Goal: Communication & Community: Participate in discussion

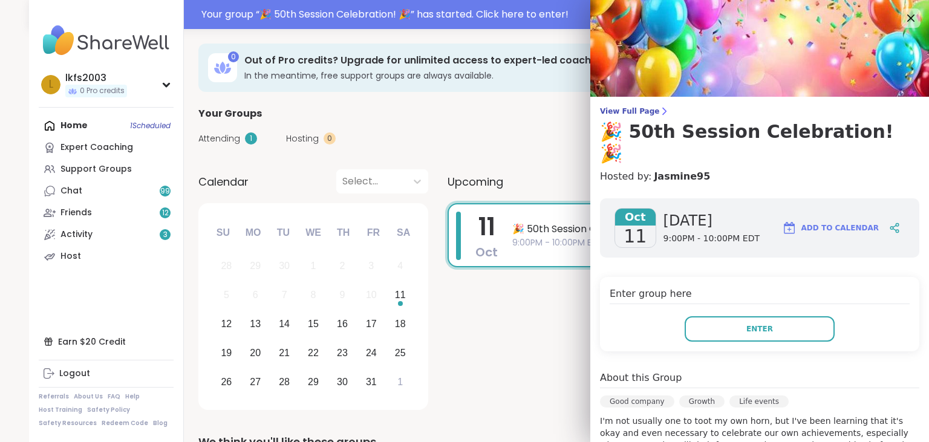
click at [525, 246] on span "9:00PM - 10:00PM EDT" at bounding box center [687, 242] width 350 height 13
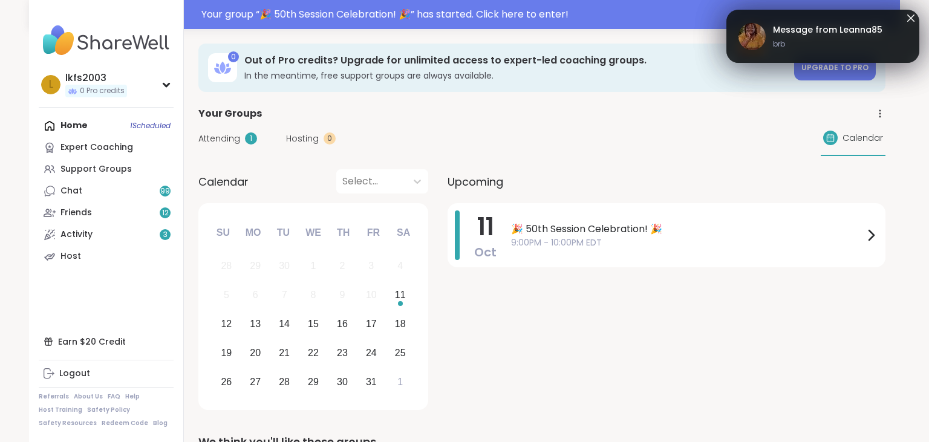
click at [753, 45] on img at bounding box center [751, 36] width 27 height 27
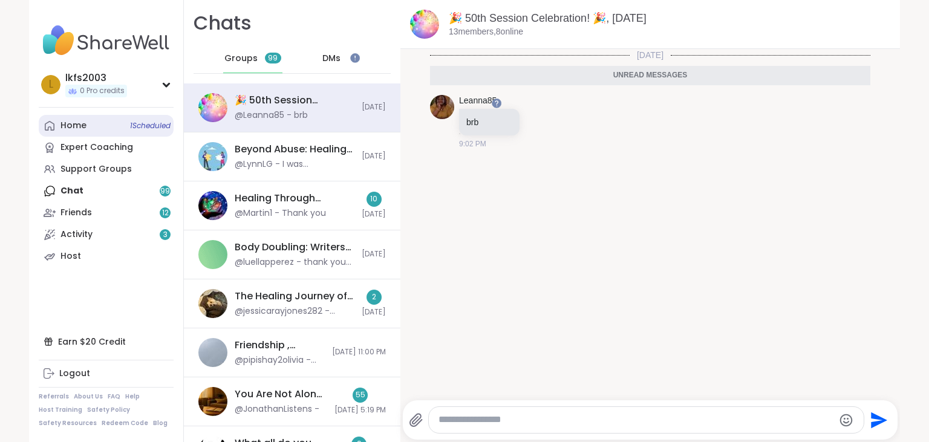
click at [154, 129] on span "1 Scheduled" at bounding box center [150, 126] width 41 height 10
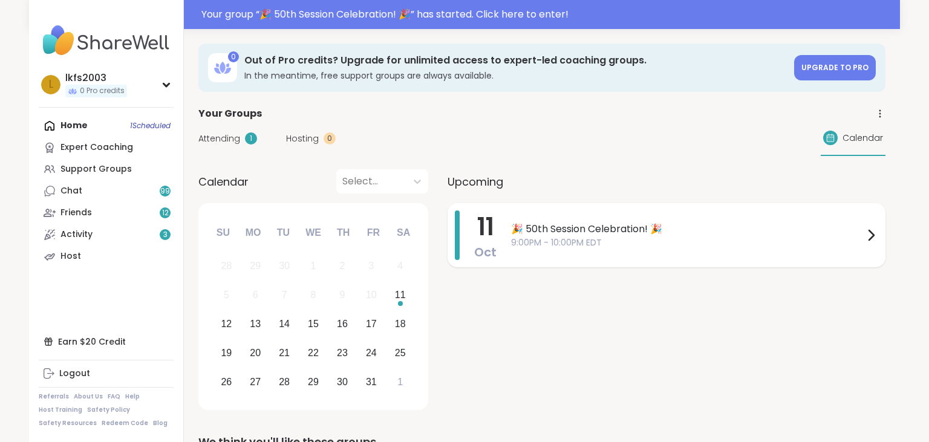
click at [586, 231] on span "🎉 50th Session Celebration! 🎉" at bounding box center [687, 229] width 352 height 15
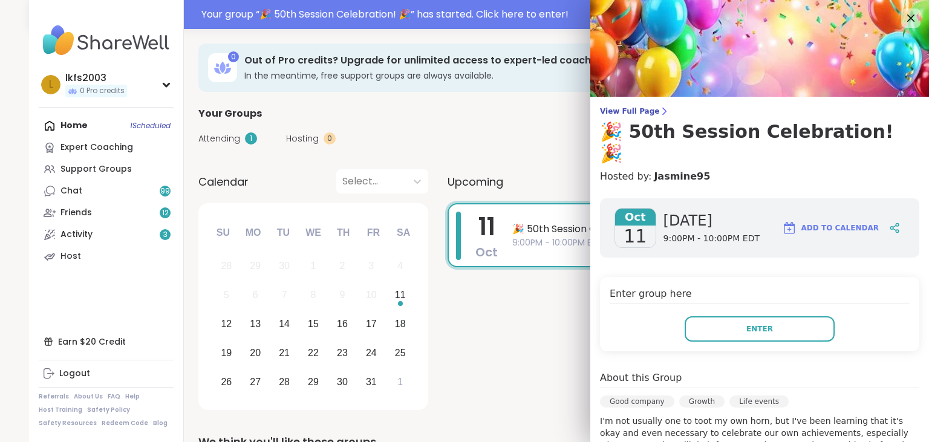
click at [712, 322] on div "Enter group here Enter" at bounding box center [759, 314] width 319 height 74
click at [709, 316] on button "Enter" at bounding box center [759, 328] width 150 height 25
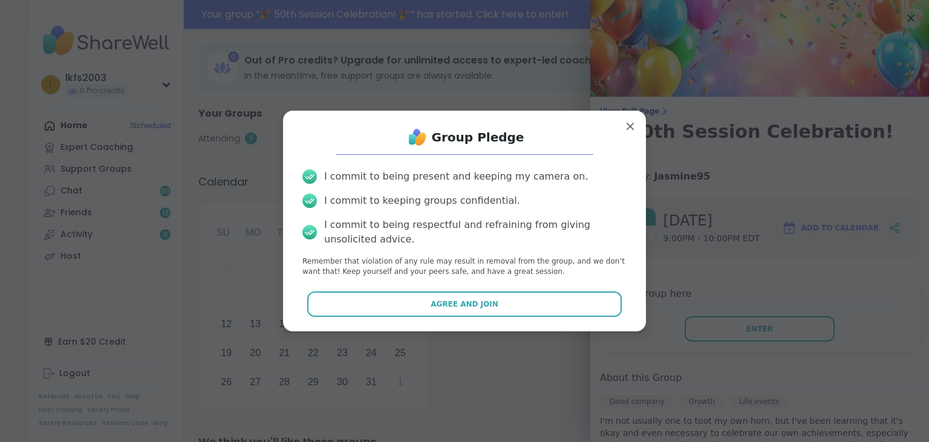
click at [614, 291] on div "Group Pledge I commit to being present and keeping my camera on. I commit to ke…" at bounding box center [464, 220] width 343 height 201
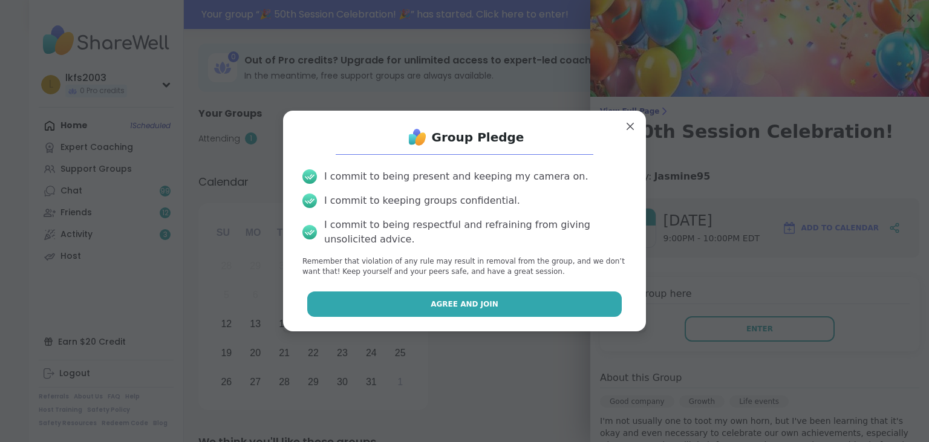
click at [614, 297] on button "Agree and Join" at bounding box center [464, 303] width 315 height 25
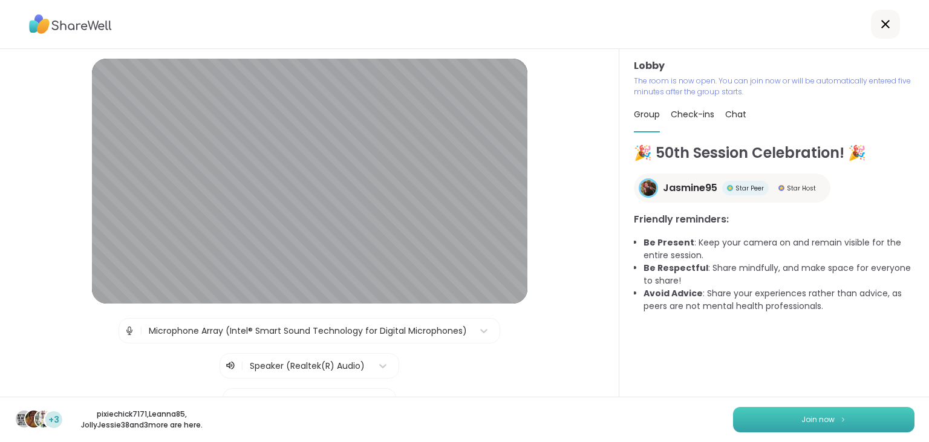
click at [792, 416] on button "Join now" at bounding box center [823, 419] width 181 height 25
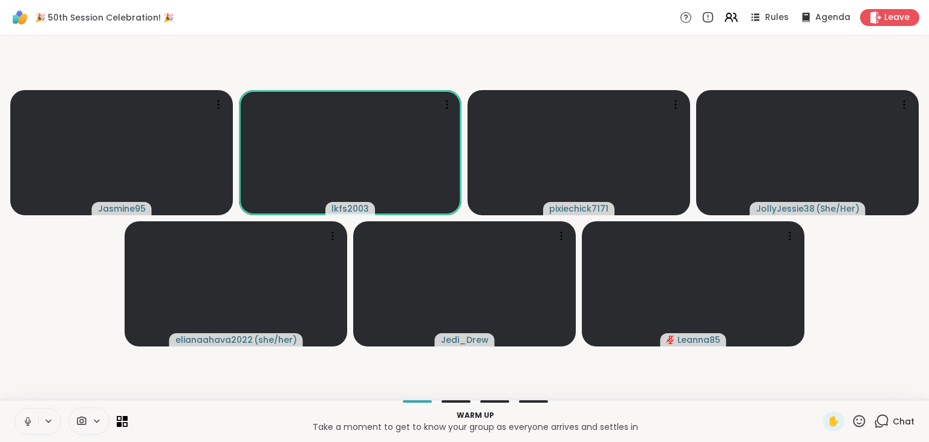
click at [29, 413] on button at bounding box center [26, 421] width 23 height 25
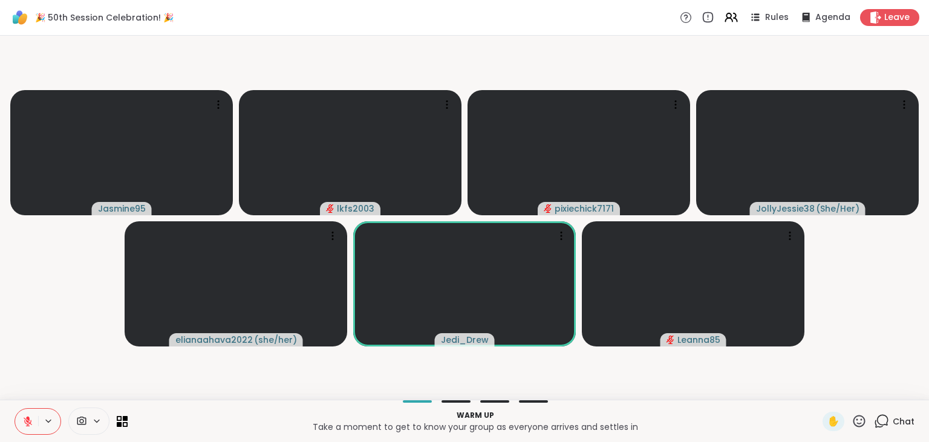
click at [30, 420] on icon at bounding box center [27, 421] width 11 height 11
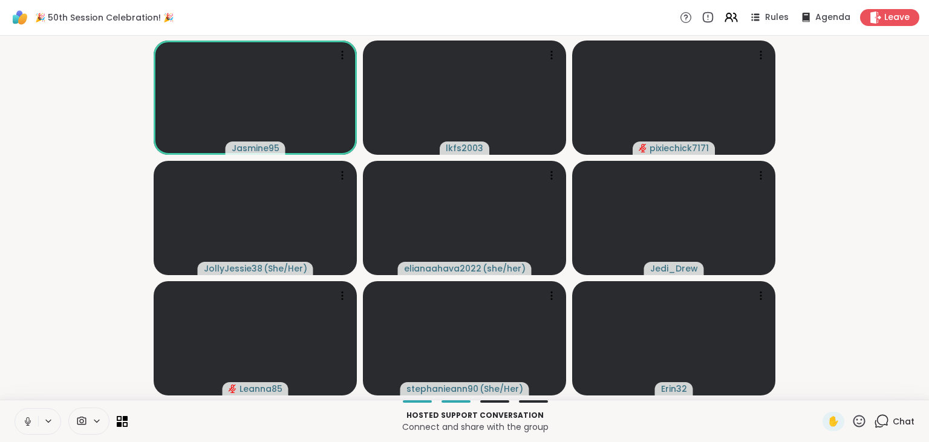
click at [26, 420] on icon at bounding box center [27, 419] width 3 height 5
click at [855, 424] on icon at bounding box center [859, 421] width 12 height 12
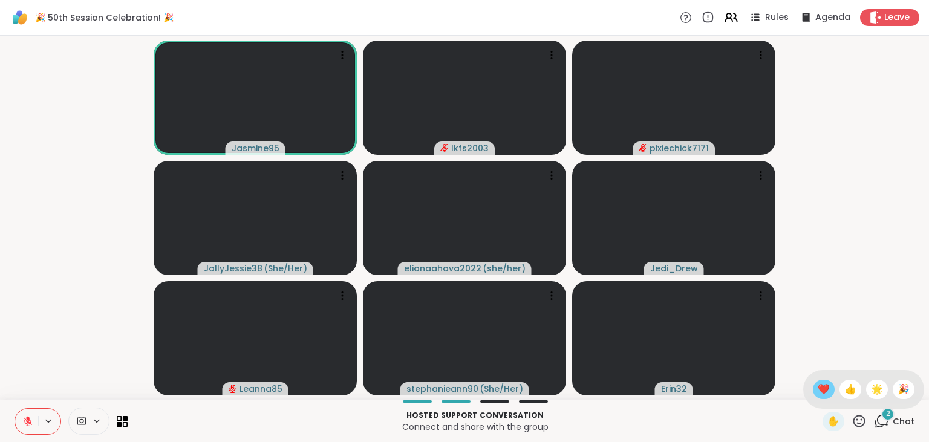
click at [820, 381] on div "❤️" at bounding box center [823, 389] width 22 height 19
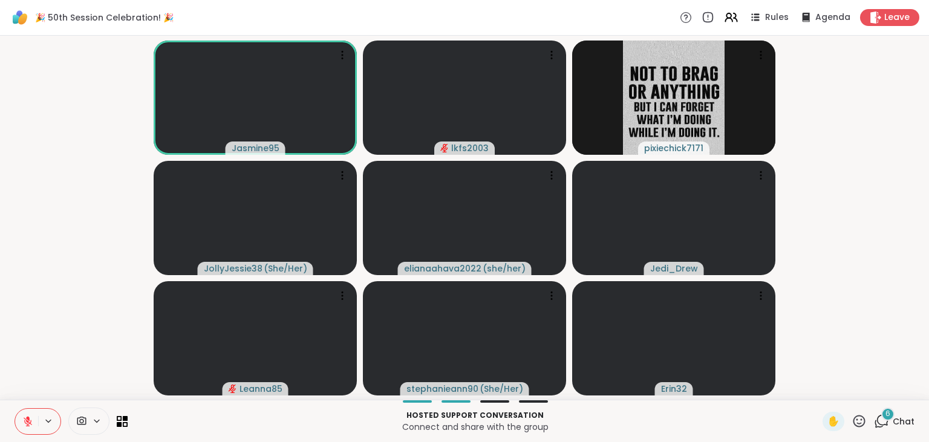
click at [855, 422] on icon at bounding box center [858, 420] width 15 height 15
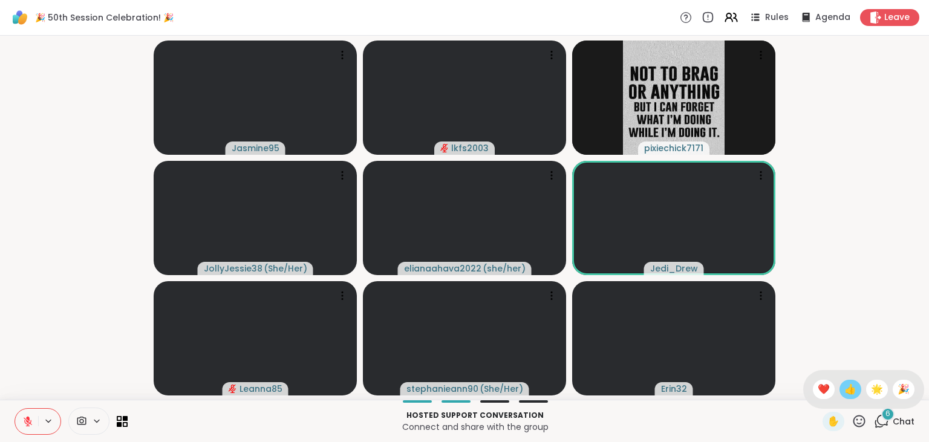
click at [854, 392] on div "👍" at bounding box center [850, 389] width 22 height 19
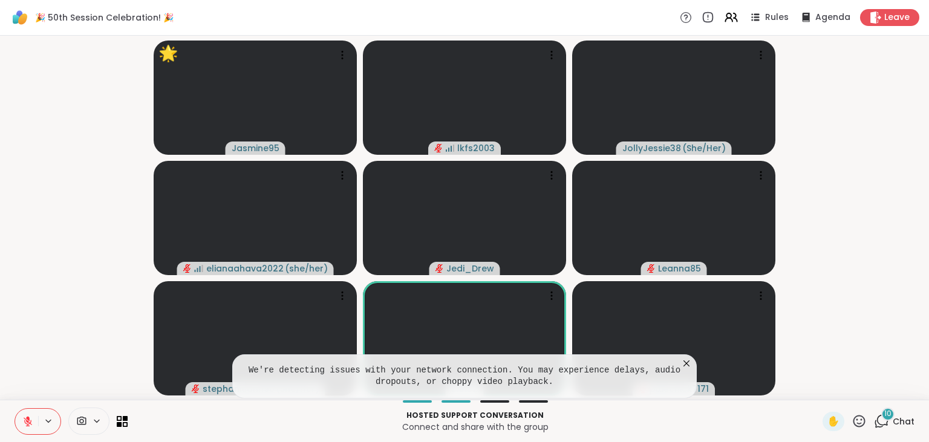
click at [681, 362] on icon at bounding box center [686, 363] width 12 height 12
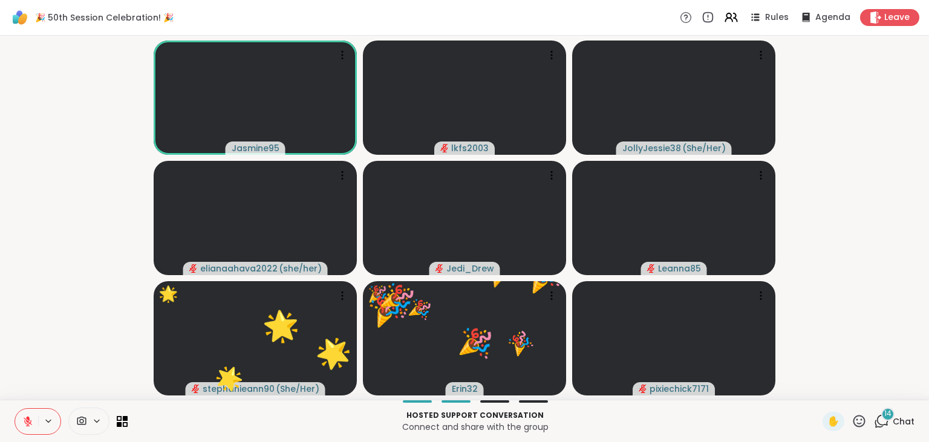
click at [861, 429] on div "✋" at bounding box center [844, 421] width 44 height 19
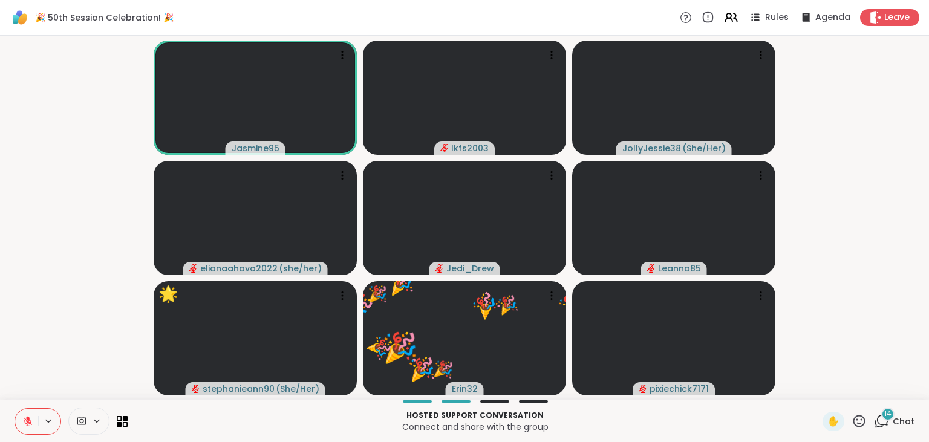
click at [864, 416] on icon at bounding box center [858, 420] width 15 height 15
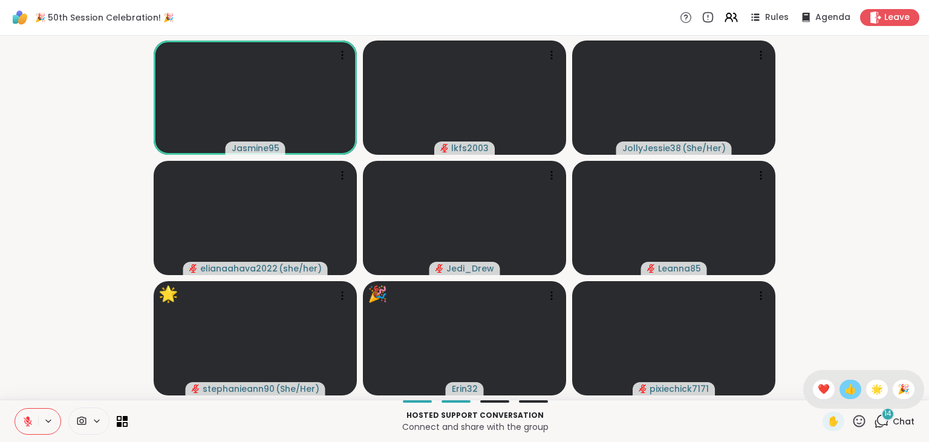
click at [844, 395] on span "👍" at bounding box center [850, 389] width 12 height 15
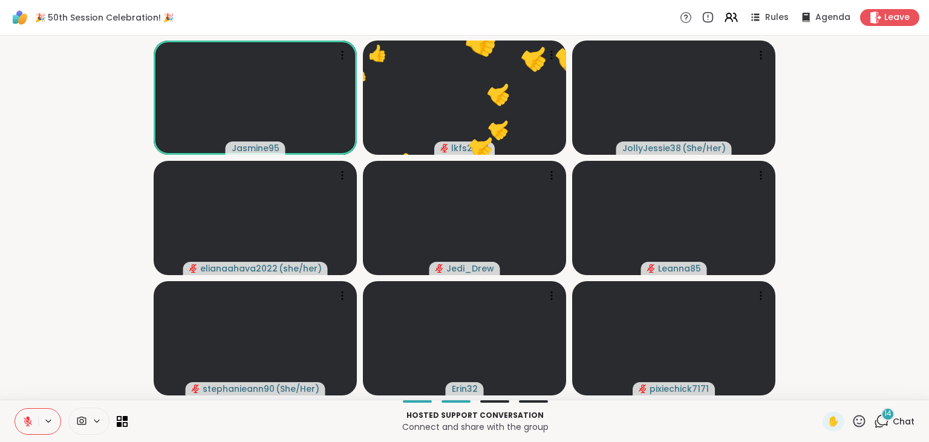
click at [843, 395] on video-player-container "Jasmine95 👍 lkfs2003 👍 👍 👍 👍 👍 👍 👍 👍 👍 👍 👍 👍 👍 👍 👍 👍 👍 👍 JollyJessie38 ( She/He…" at bounding box center [464, 218] width 914 height 354
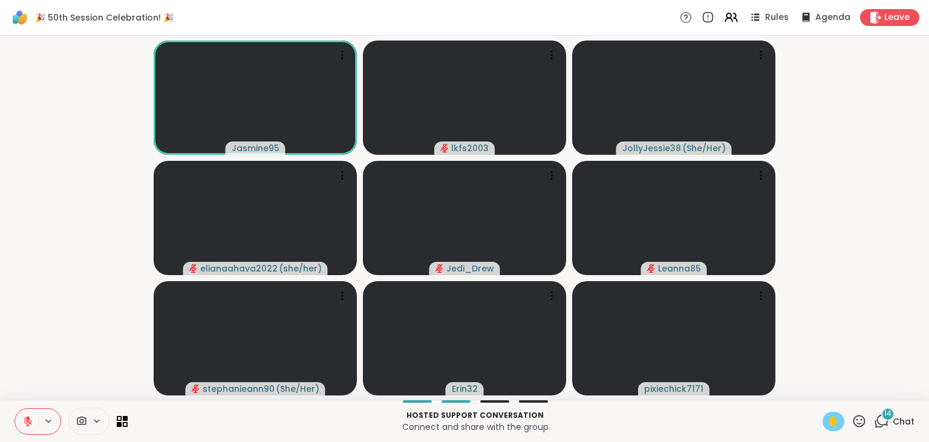
click at [828, 425] on span "✋" at bounding box center [833, 421] width 12 height 15
click at [23, 426] on icon at bounding box center [27, 421] width 11 height 11
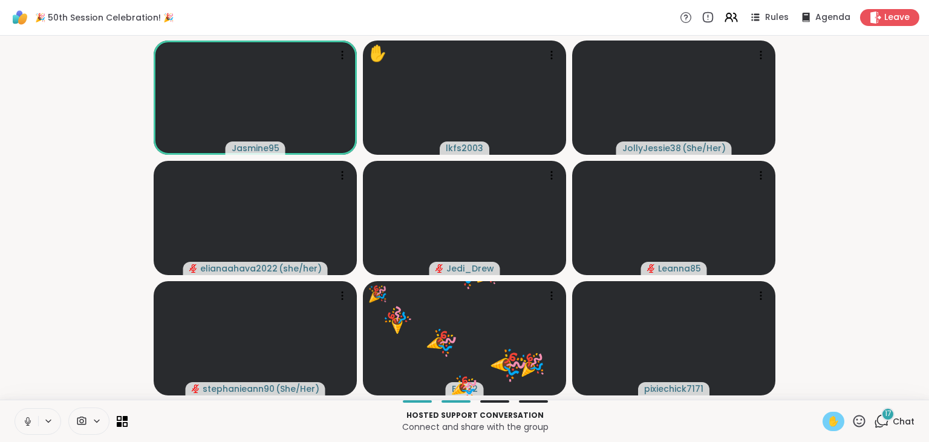
click at [35, 420] on button at bounding box center [26, 421] width 23 height 25
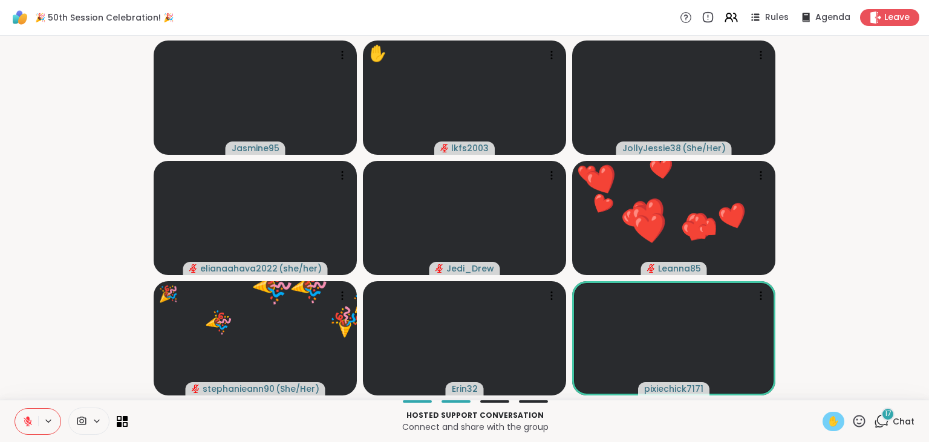
click at [826, 420] on div "✋" at bounding box center [833, 421] width 22 height 19
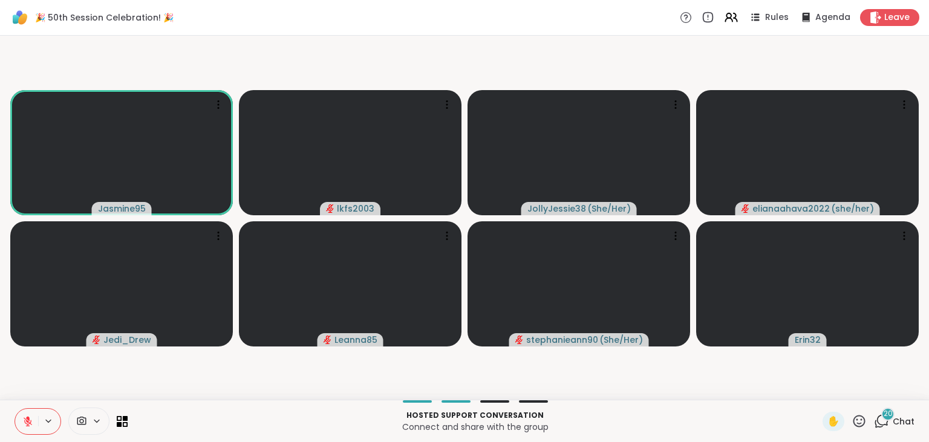
click at [893, 417] on div "20" at bounding box center [887, 413] width 13 height 13
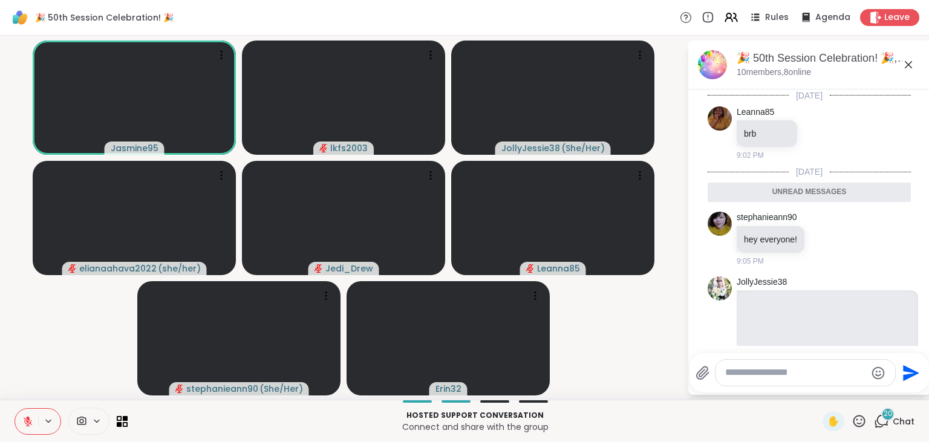
scroll to position [2894, 0]
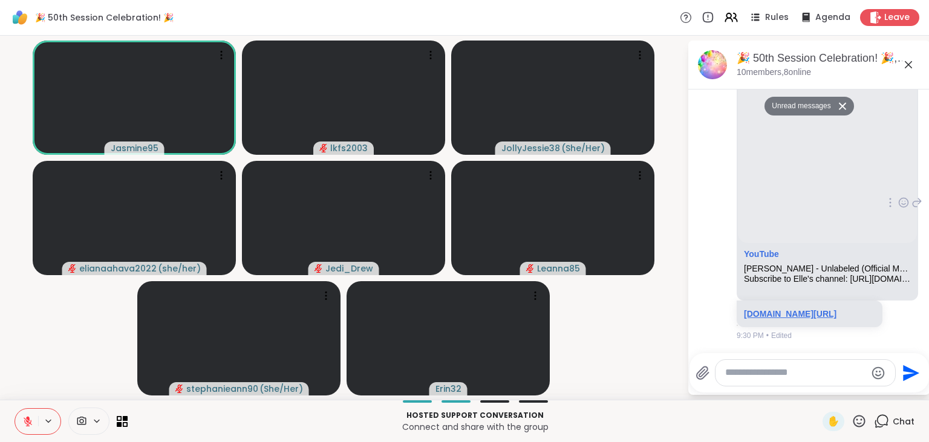
click at [821, 309] on link "[DOMAIN_NAME][URL]" at bounding box center [790, 314] width 92 height 10
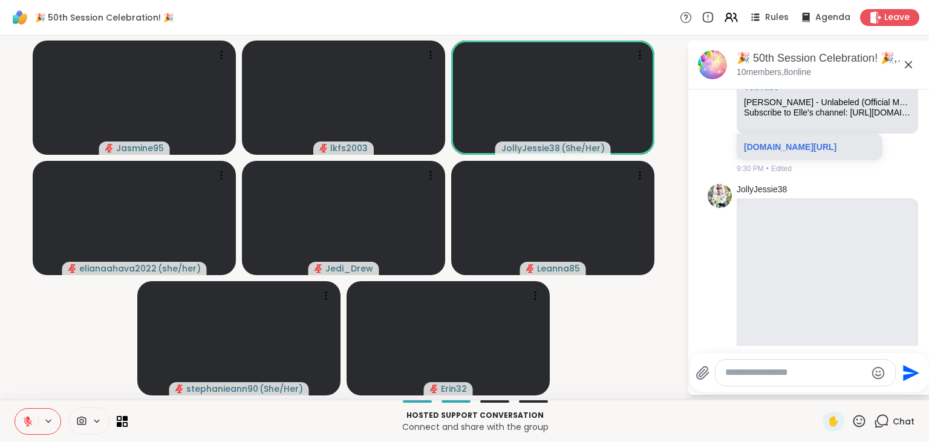
scroll to position [2, 0]
click at [928, 354] on div "🎉 50th Session Celebration! 🎉, [DATE] members, 8 online [DATE] Leanna85 brb 9:0…" at bounding box center [809, 218] width 242 height 354
click at [847, 370] on textarea "Type your message" at bounding box center [795, 372] width 141 height 13
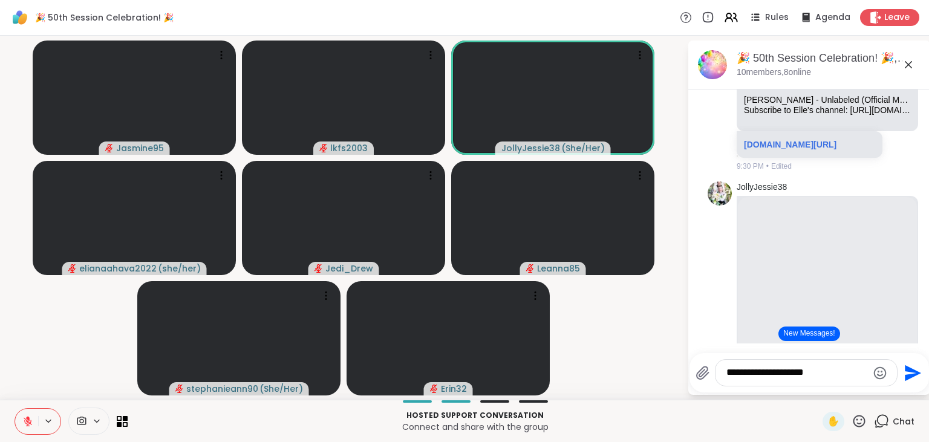
type textarea "**********"
click at [913, 372] on icon "Send" at bounding box center [912, 373] width 16 height 16
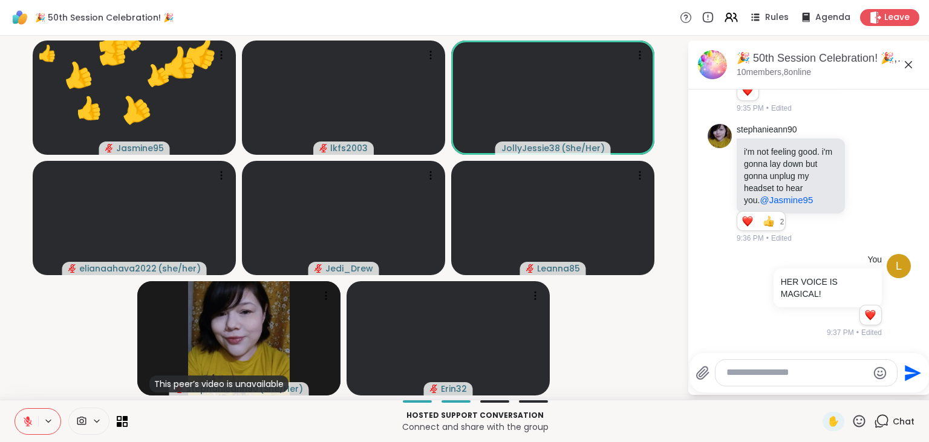
scroll to position [3467, 0]
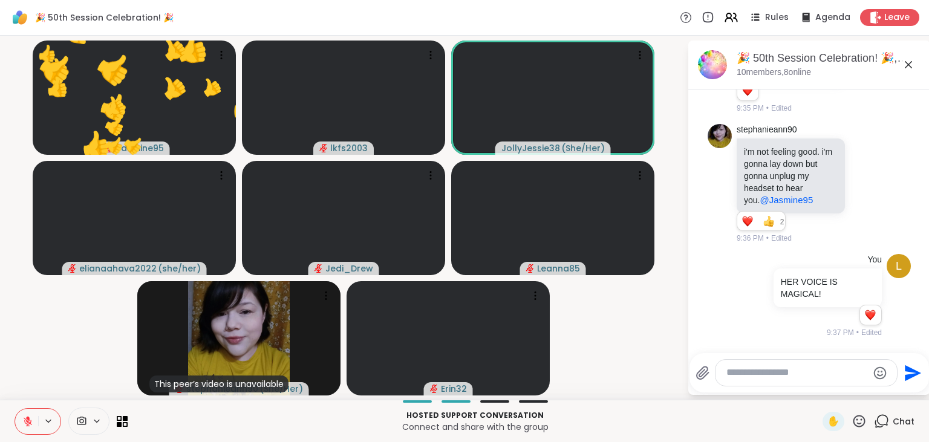
click at [860, 428] on icon at bounding box center [858, 420] width 15 height 15
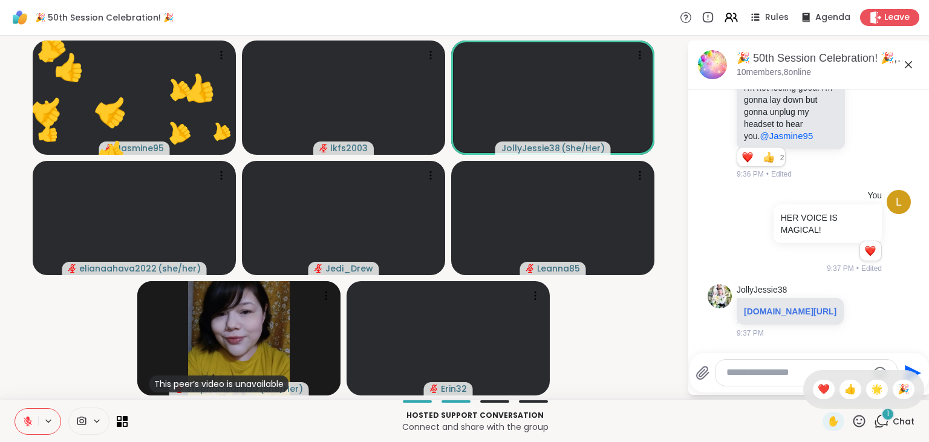
scroll to position [3544, 0]
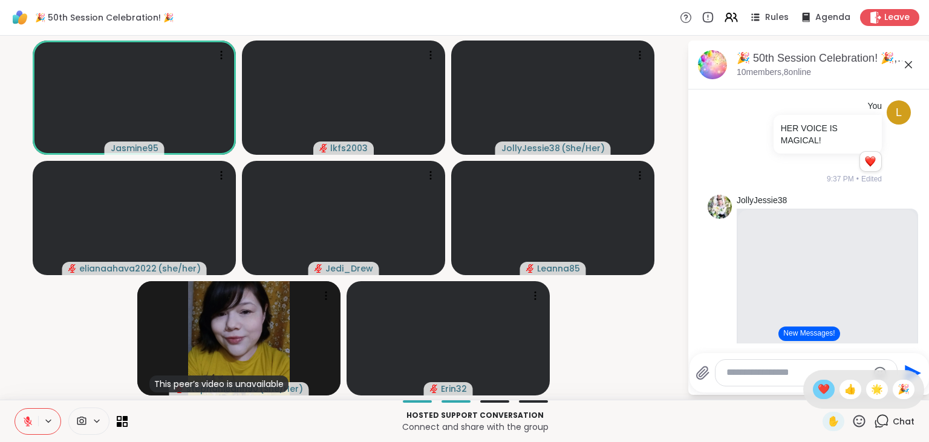
click at [825, 392] on span "❤️" at bounding box center [823, 389] width 12 height 15
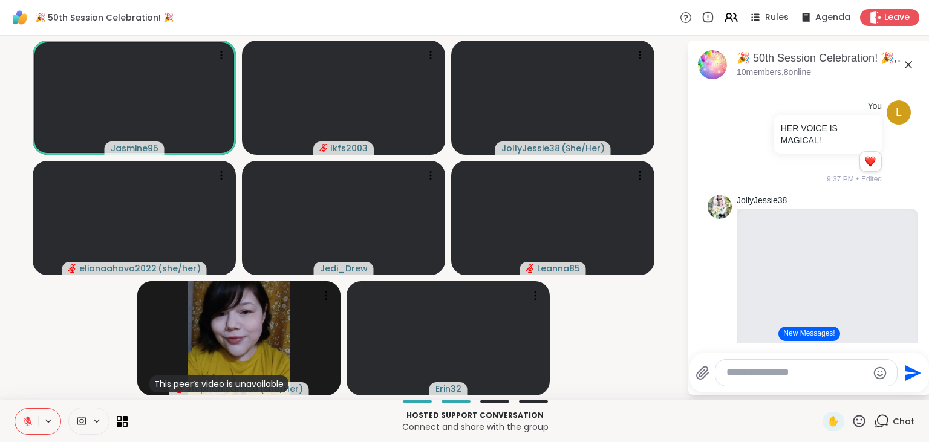
click at [858, 420] on icon at bounding box center [859, 421] width 12 height 12
click at [908, 384] on span "🎉" at bounding box center [903, 389] width 12 height 15
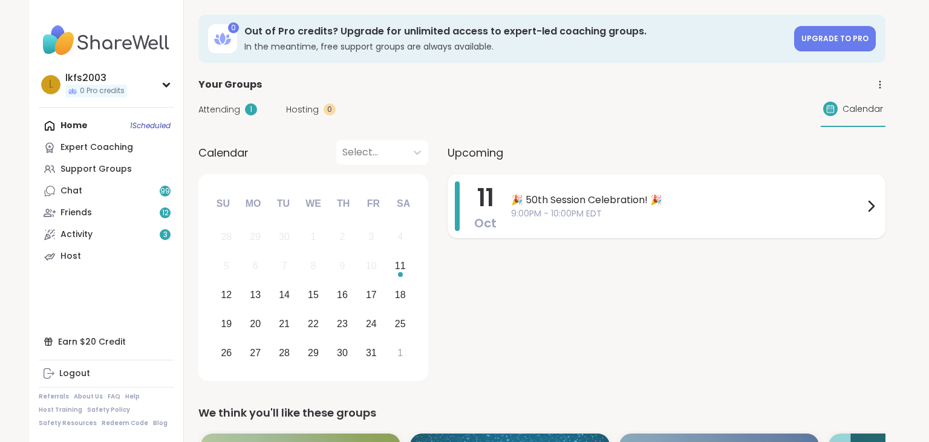
click at [516, 203] on span "🎉 50th Session Celebration! 🎉" at bounding box center [687, 200] width 352 height 15
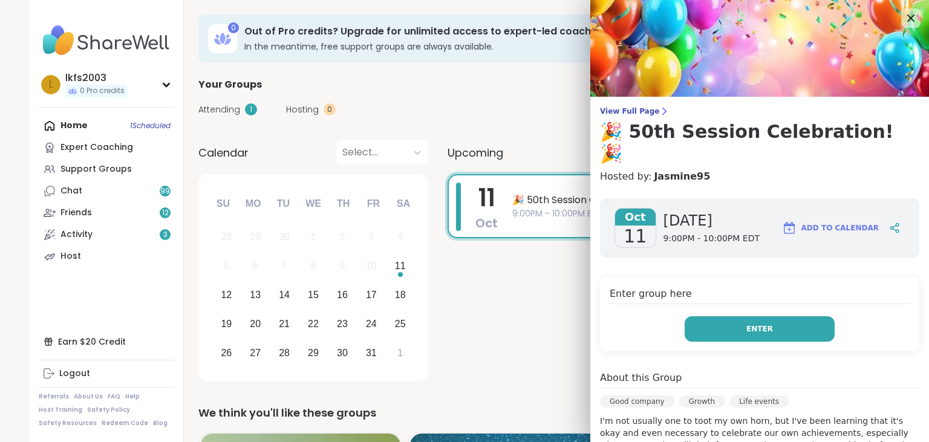
click at [770, 316] on button "Enter" at bounding box center [759, 328] width 150 height 25
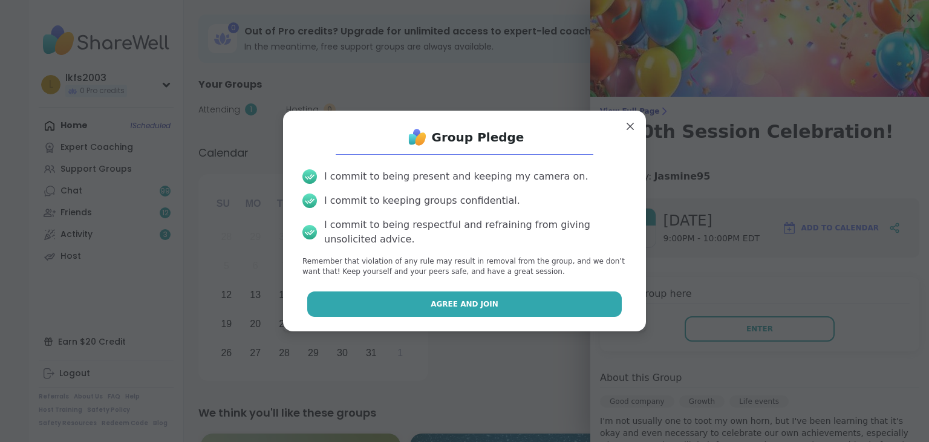
click at [608, 295] on button "Agree and Join" at bounding box center [464, 303] width 315 height 25
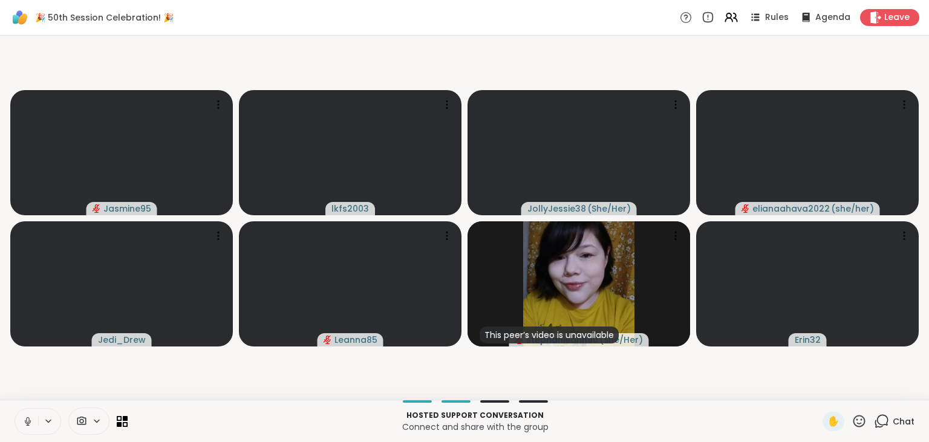
click at [28, 424] on icon at bounding box center [27, 424] width 1 height 2
click at [900, 420] on span "Chat" at bounding box center [903, 421] width 22 height 12
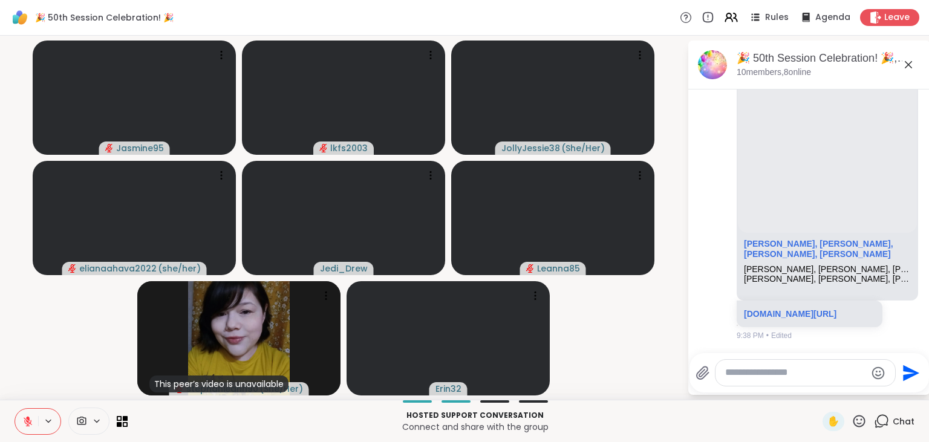
scroll to position [5015, 0]
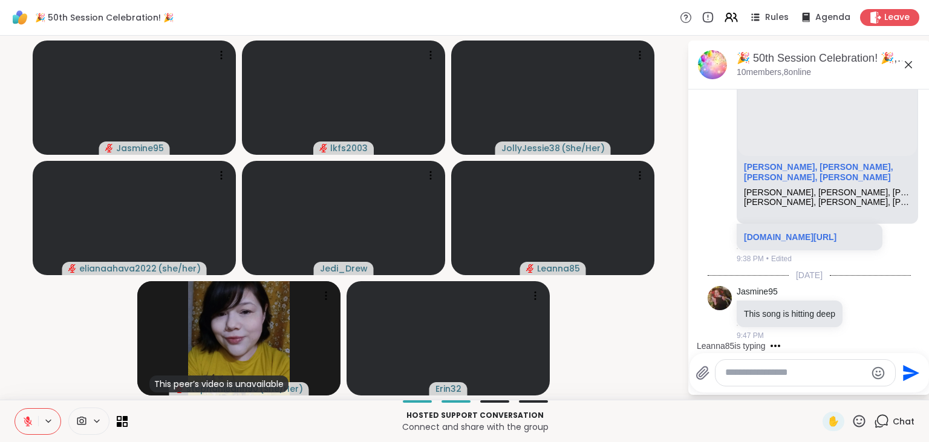
click at [926, 83] on div "🎉 50th Session Celebration! 🎉, Oct 11 10 members, 8 online" at bounding box center [809, 65] width 242 height 49
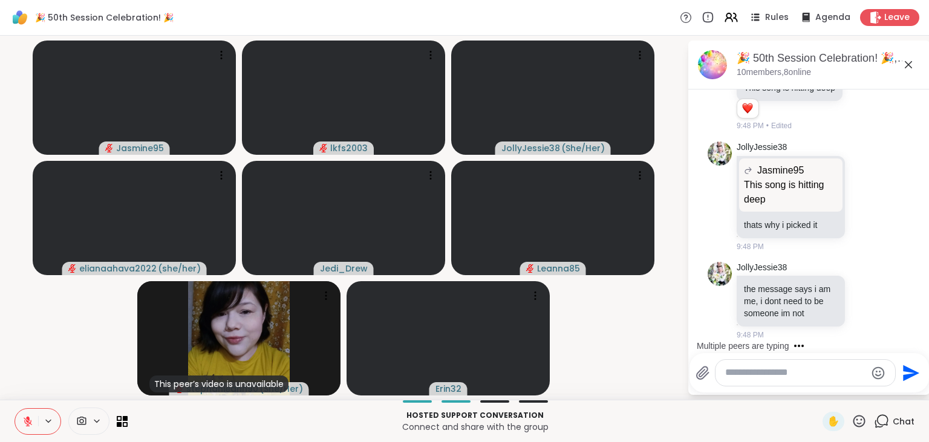
scroll to position [5240, 0]
click at [780, 375] on textarea "Type your message" at bounding box center [795, 372] width 141 height 13
type textarea "********"
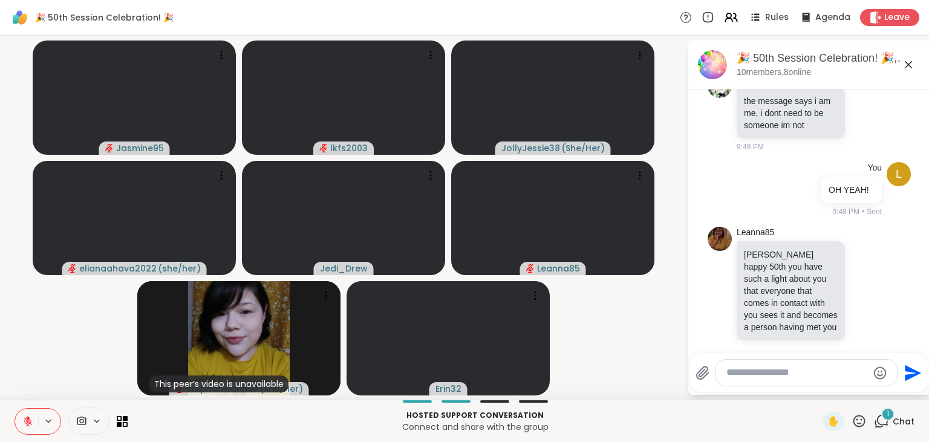
scroll to position [5429, 0]
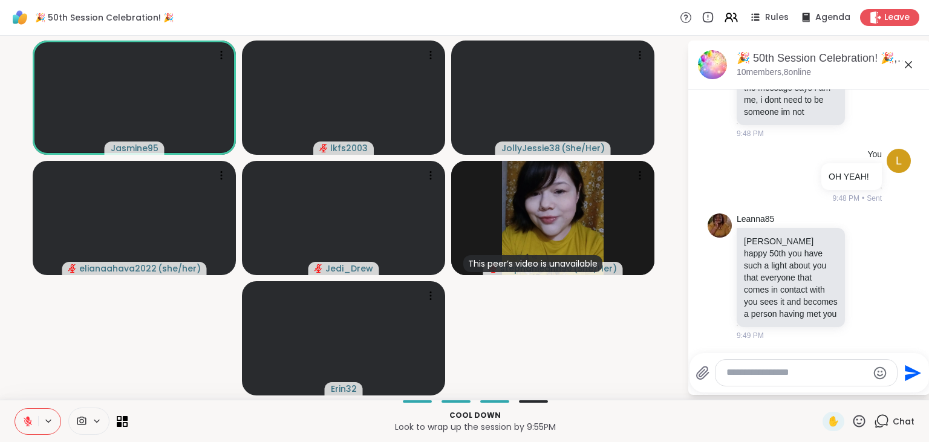
click at [908, 63] on icon at bounding box center [908, 64] width 15 height 15
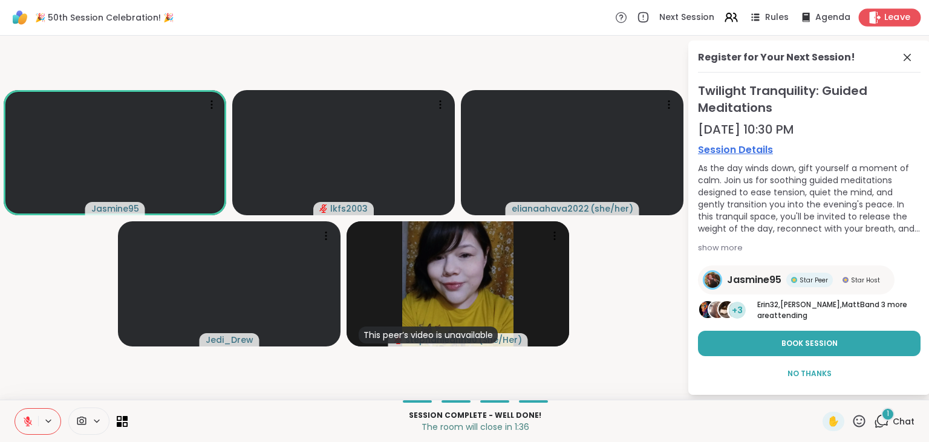
click at [905, 22] on span "Leave" at bounding box center [897, 17] width 27 height 13
